Goal: Task Accomplishment & Management: Understand process/instructions

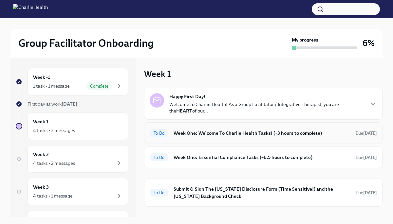
click at [197, 136] on h6 "Week One: Welcome To Charlie Health Tasks! (~3 hours to complete)" at bounding box center [261, 133] width 177 height 7
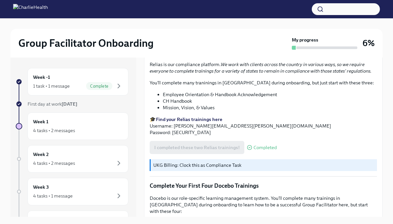
scroll to position [834, 0]
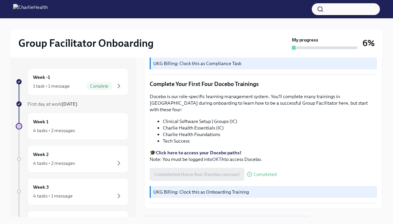
click at [194, 220] on span "Next task : Week One: Essential Compliance Tasks (~6.5 hours to complete)" at bounding box center [227, 223] width 154 height 7
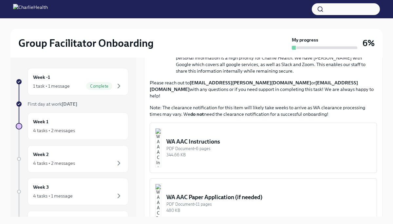
scroll to position [481, 0]
click at [161, 131] on img "button" at bounding box center [158, 148] width 6 height 39
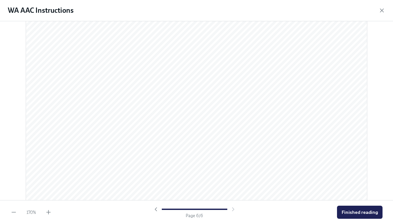
scroll to position [2508, 0]
click at [362, 212] on span "Finished reading" at bounding box center [359, 212] width 36 height 7
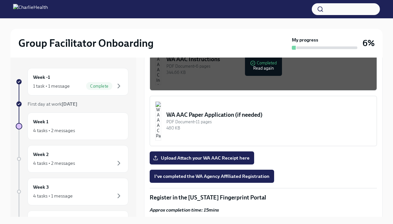
scroll to position [564, 0]
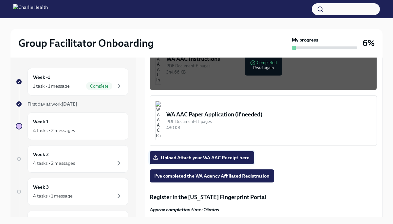
click at [195, 154] on span "Upload Attach your WA AAC Receipt here" at bounding box center [201, 157] width 95 height 7
click at [0, 0] on input "Upload Attach your WA AAC Receipt here" at bounding box center [0, 0] width 0 height 0
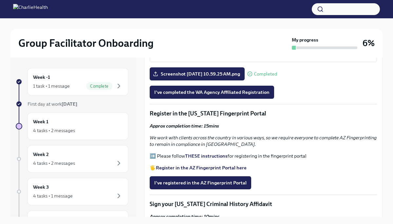
scroll to position [696, 0]
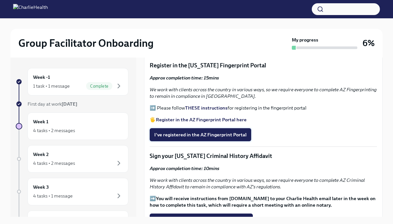
click at [218, 132] on span "I've registered in the AZ Fingerprint Portal" at bounding box center [200, 135] width 92 height 7
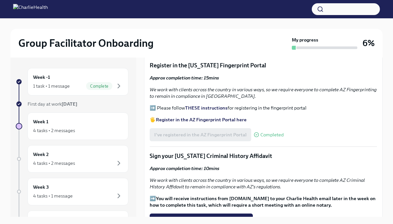
click at [204, 117] on strong "Register in the AZ Fingerprint Portal here" at bounding box center [201, 120] width 91 height 6
click at [192, 105] on strong "THESE instructions" at bounding box center [206, 108] width 43 height 6
